Goal: Find specific page/section: Find specific page/section

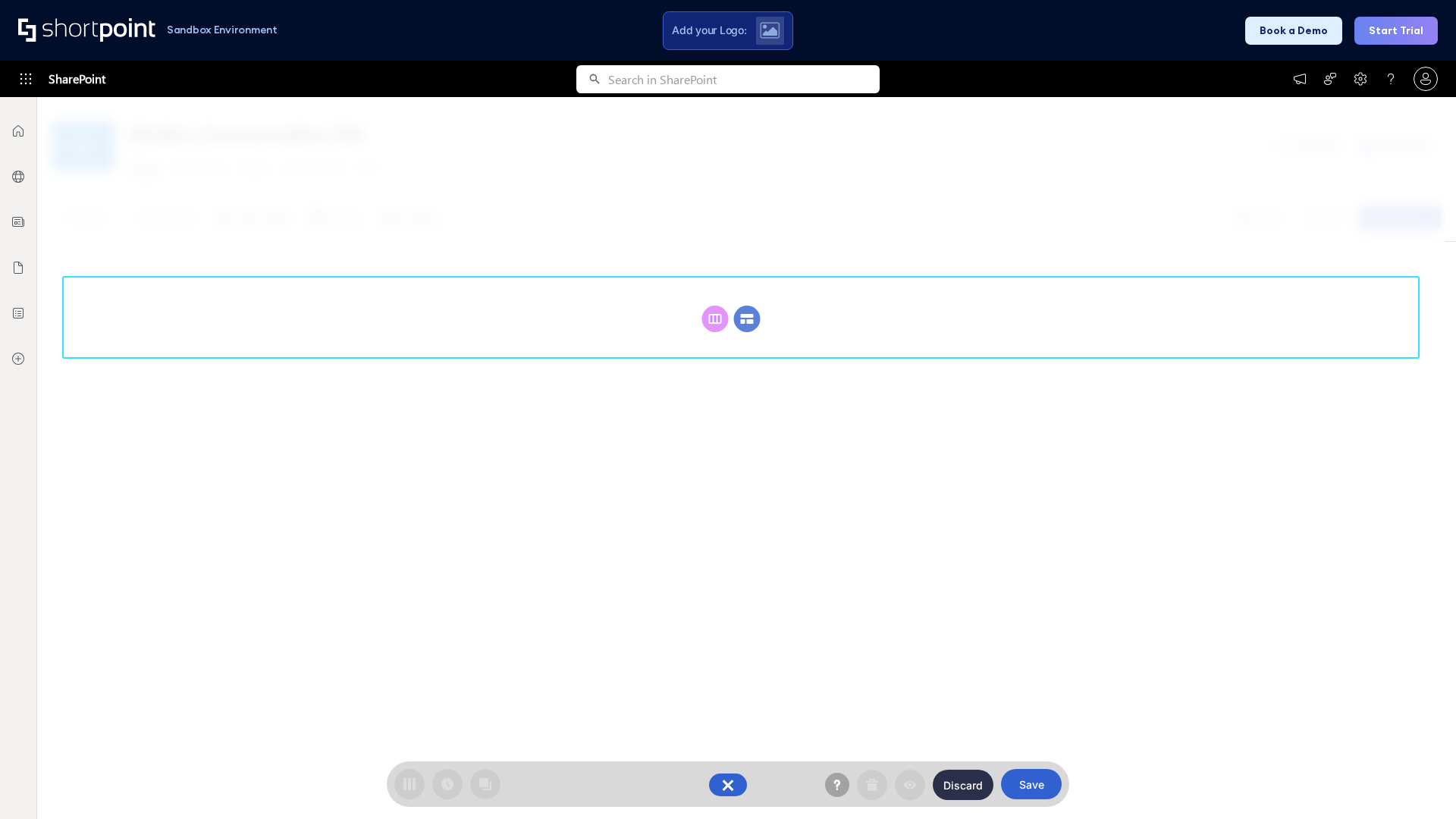
scroll to position [209, 0]
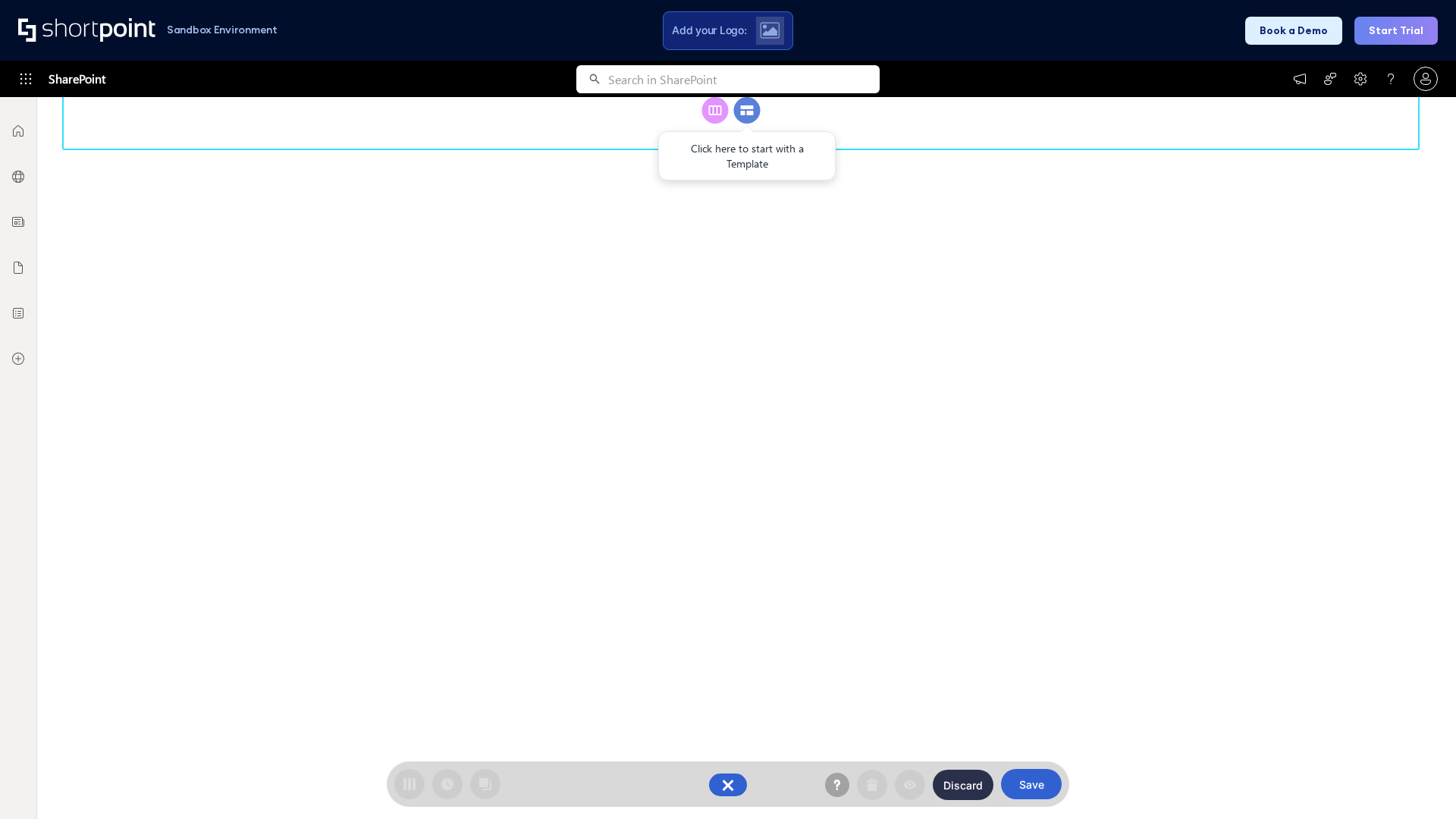
click at [748, 124] on circle at bounding box center [747, 110] width 26 height 26
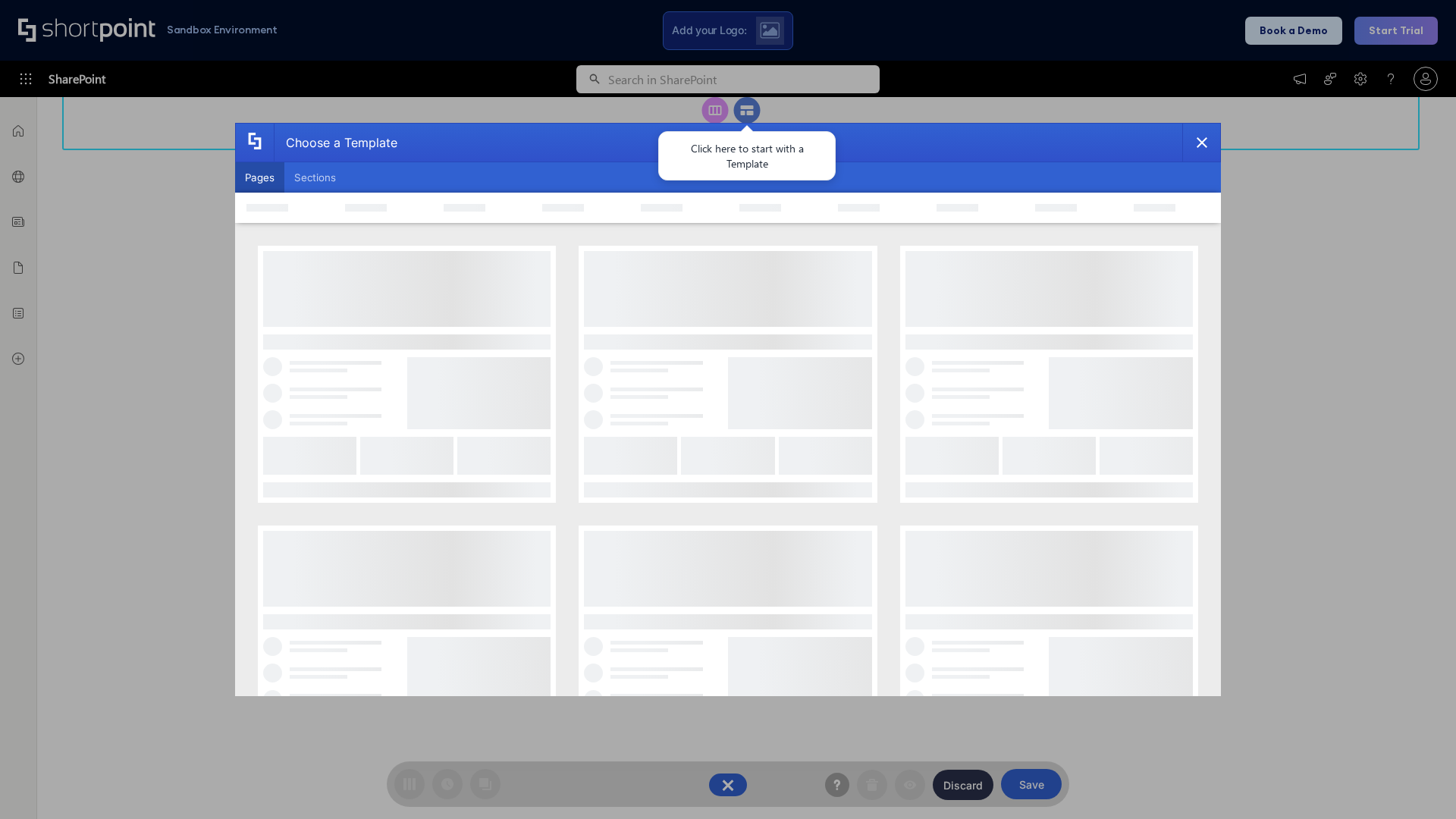
scroll to position [0, 0]
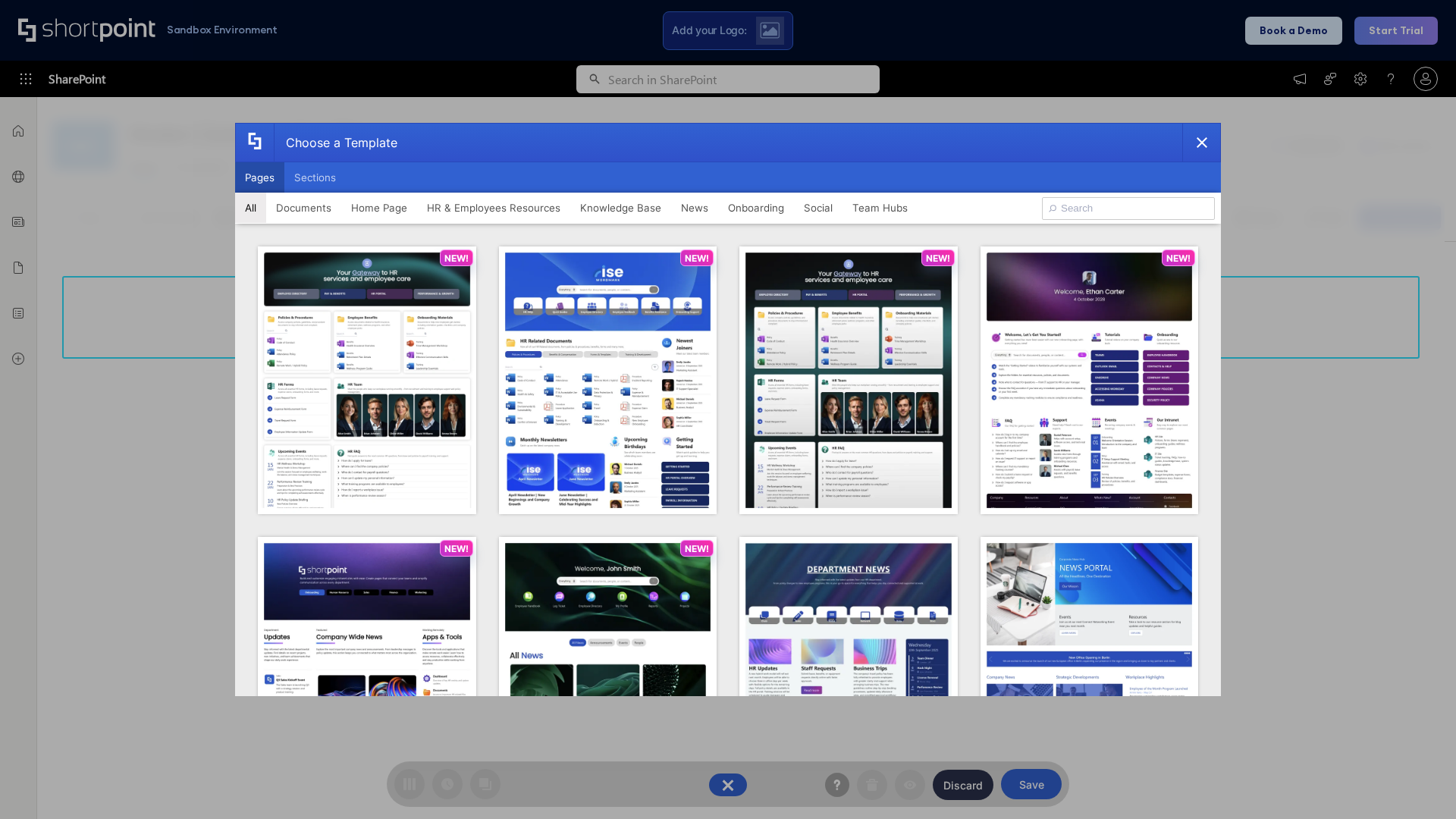
click at [259, 178] on button "Pages" at bounding box center [260, 177] width 49 height 30
type input "HR 7"
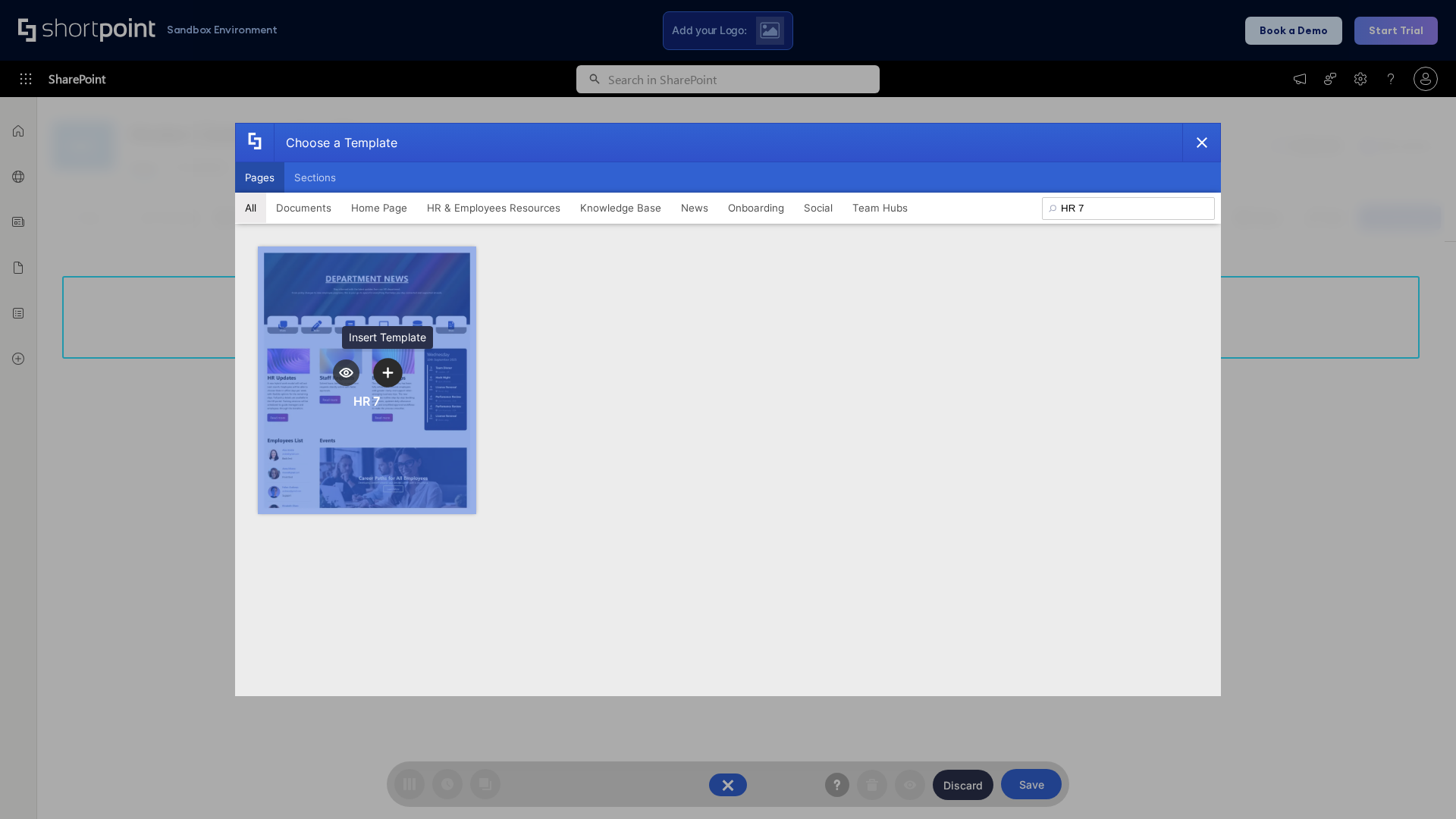
click at [388, 373] on icon "template selector" at bounding box center [388, 372] width 11 height 11
